Goal: Task Accomplishment & Management: Use online tool/utility

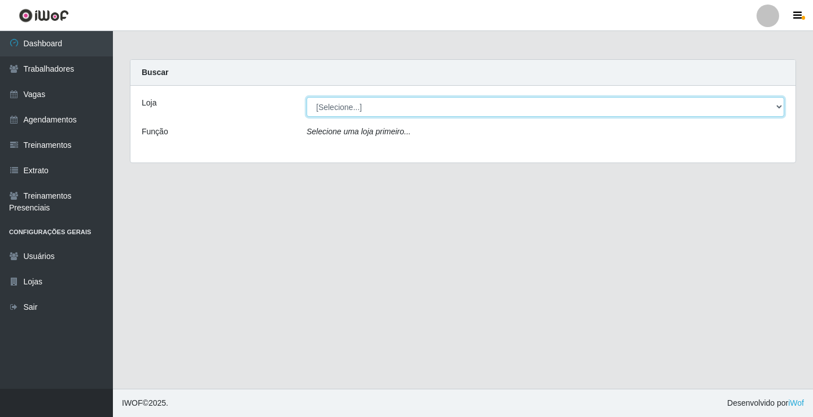
click at [341, 102] on select "[Selecione...] Sapore D'italia" at bounding box center [545, 107] width 478 height 20
select select "266"
click at [306, 97] on select "[Selecione...] Sapore D'italia" at bounding box center [545, 107] width 478 height 20
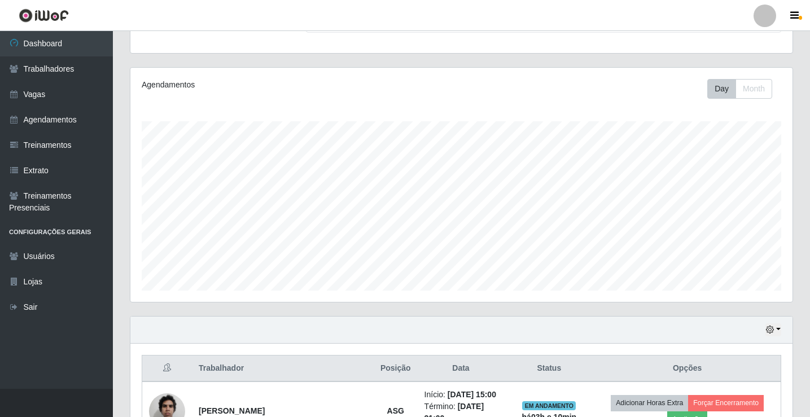
scroll to position [56, 0]
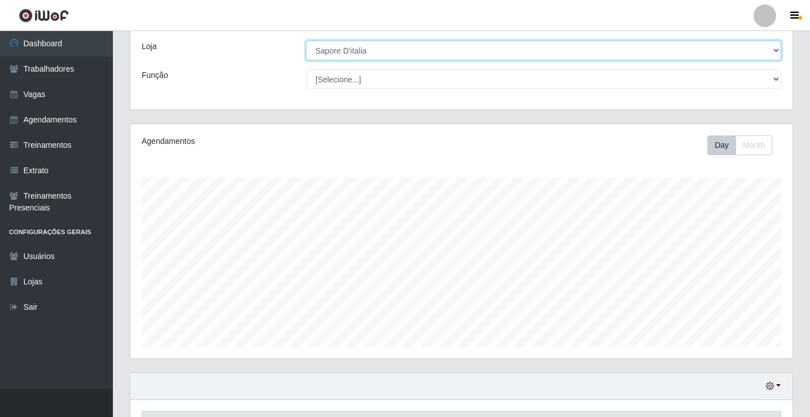
click at [340, 49] on select "[Selecione...] Sapore D'italia" at bounding box center [543, 51] width 475 height 20
click at [306, 41] on select "[Selecione...] Sapore D'italia" at bounding box center [543, 51] width 475 height 20
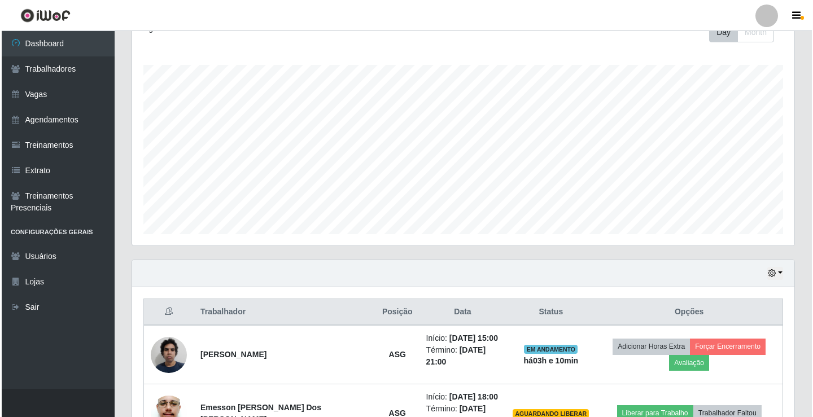
scroll to position [282, 0]
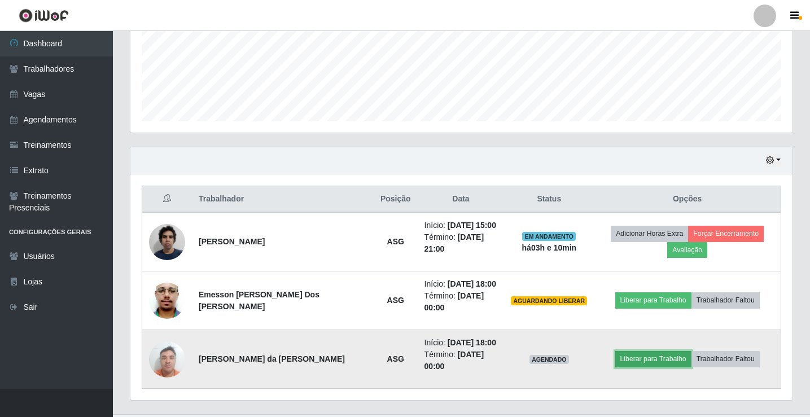
click at [623, 351] on button "Liberar para Trabalho" at bounding box center [653, 359] width 76 height 16
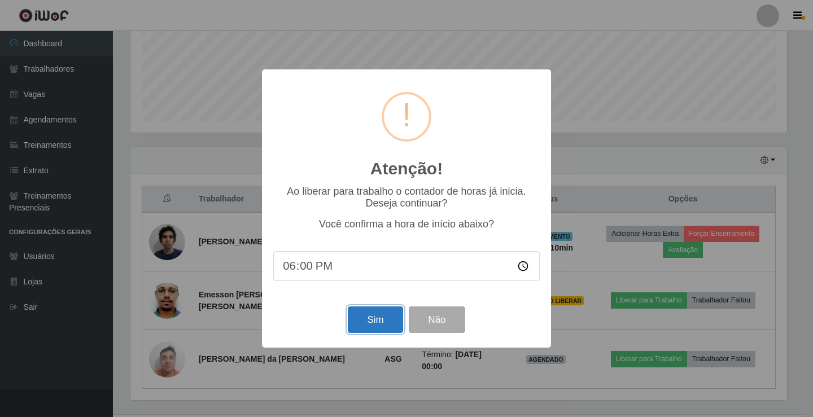
click at [384, 327] on button "Sim" at bounding box center [375, 319] width 55 height 27
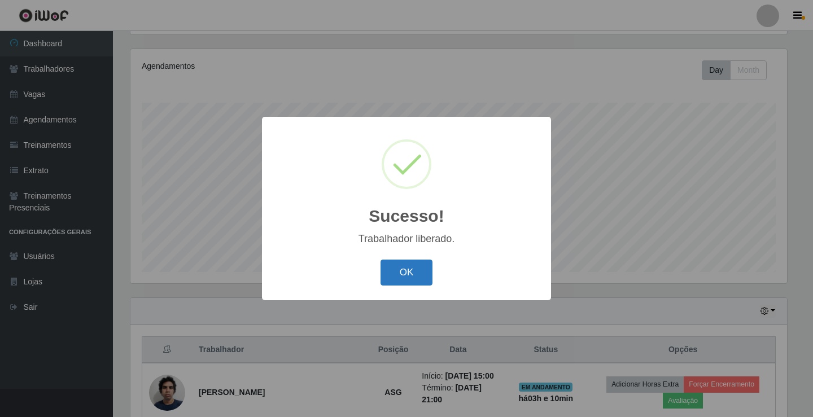
click at [415, 275] on button "OK" at bounding box center [406, 273] width 52 height 27
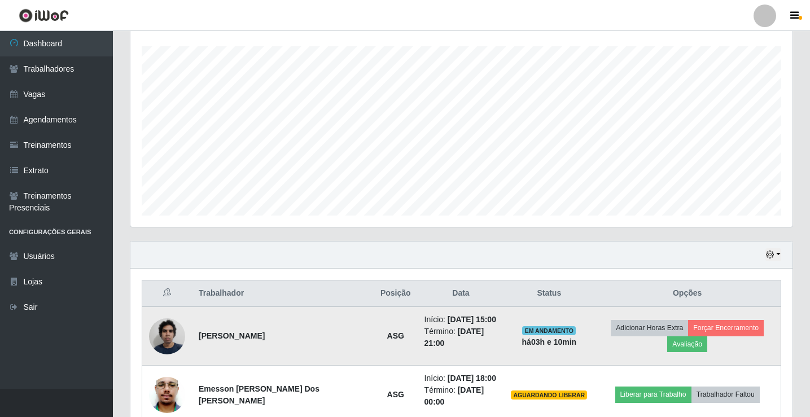
scroll to position [282, 0]
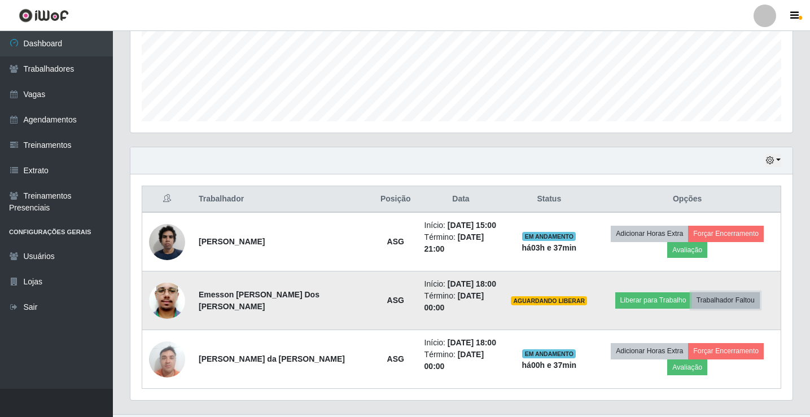
click at [692, 292] on button "Trabalhador Faltou" at bounding box center [725, 300] width 68 height 16
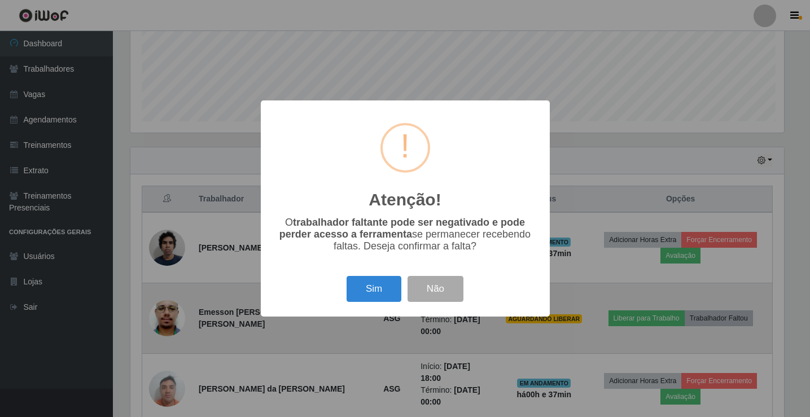
scroll to position [234, 656]
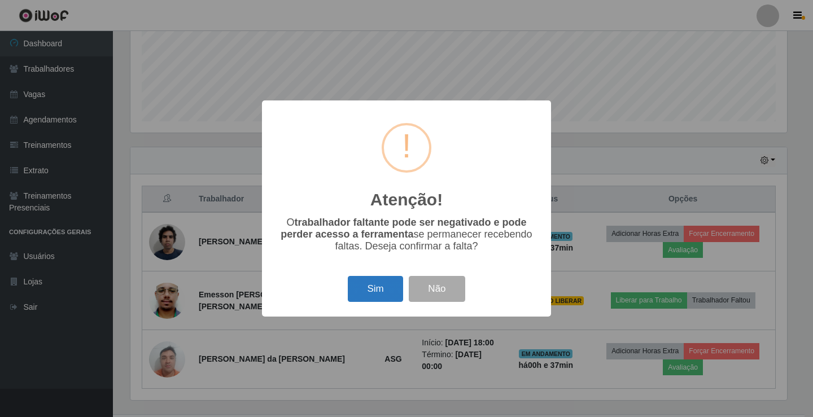
click at [375, 294] on button "Sim" at bounding box center [375, 289] width 55 height 27
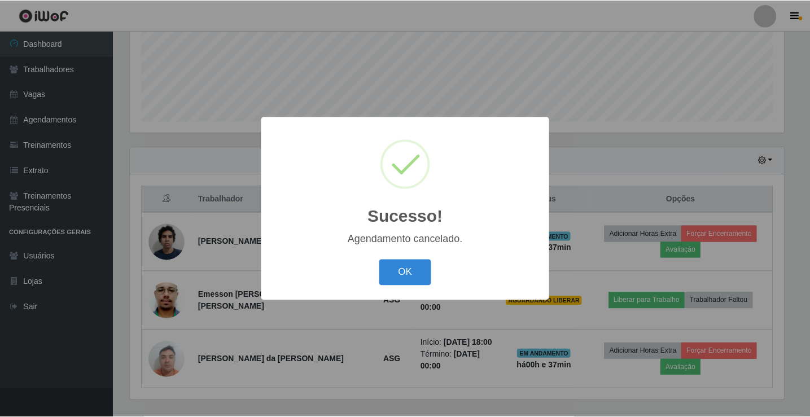
scroll to position [232, 0]
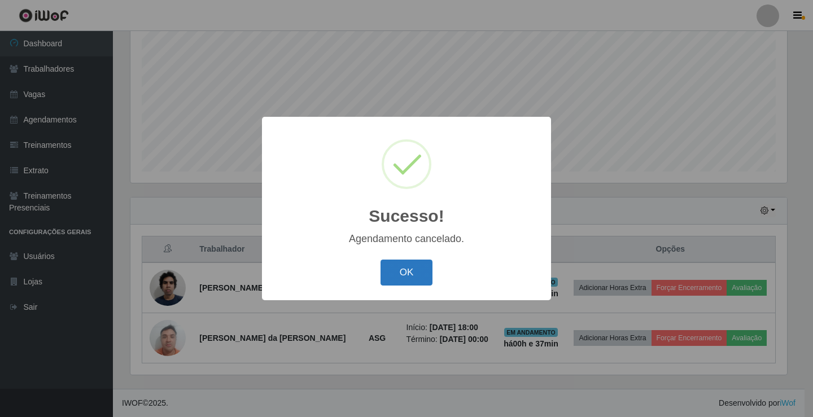
click at [393, 274] on button "OK" at bounding box center [406, 273] width 52 height 27
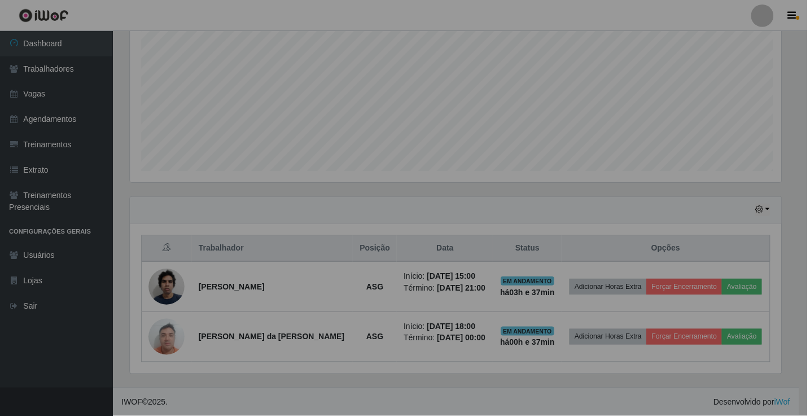
scroll to position [234, 662]
